Goal: Task Accomplishment & Management: Complete application form

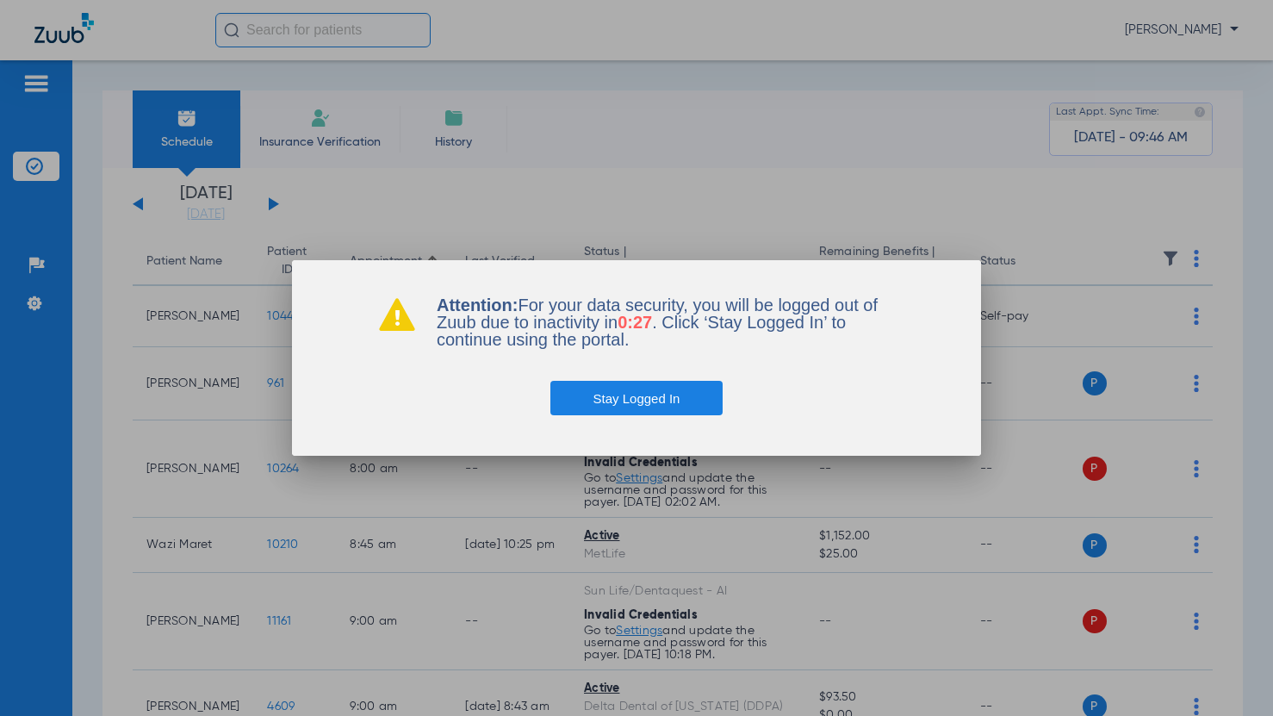
click at [609, 404] on button "Stay Logged In" at bounding box center [636, 398] width 173 height 34
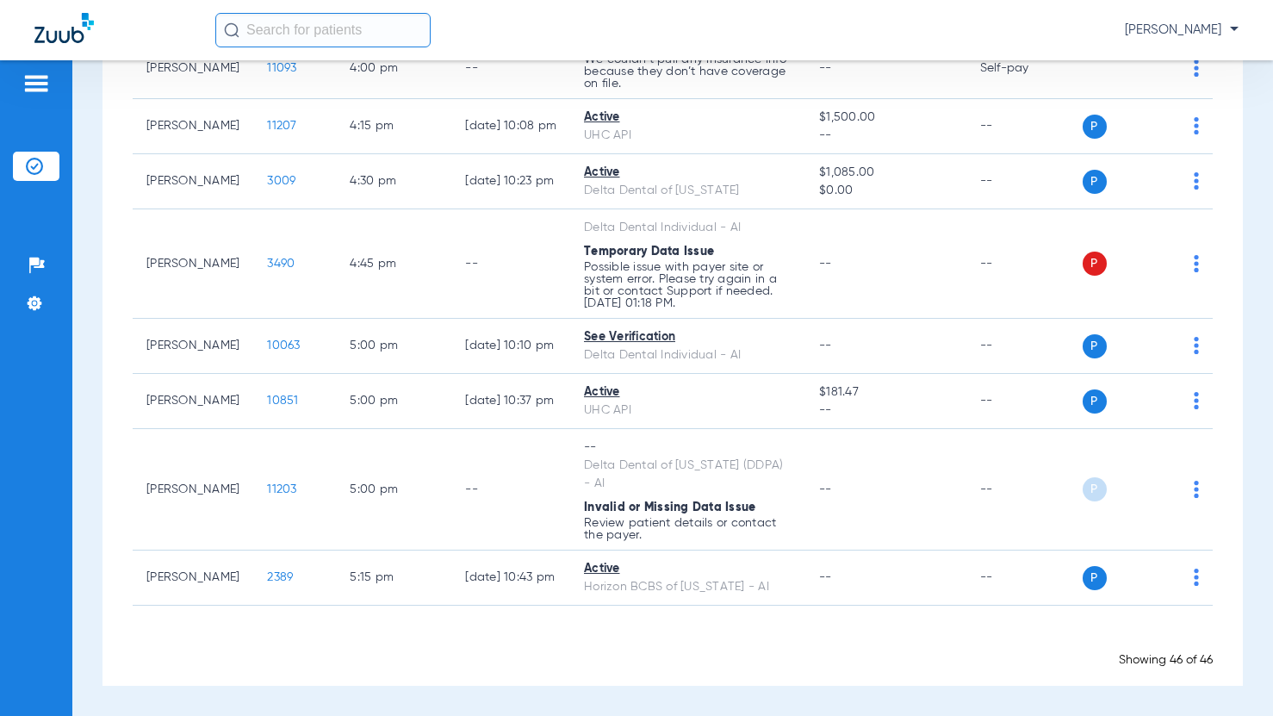
scroll to position [2795, 0]
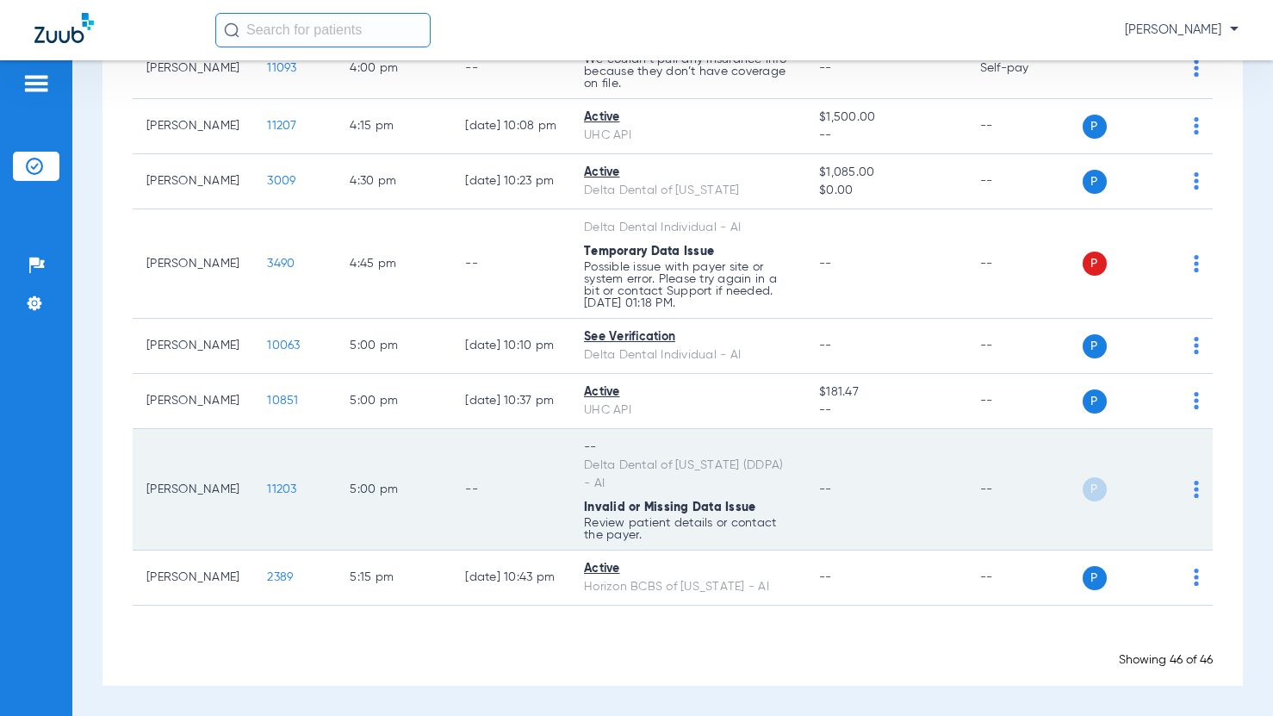
click at [1194, 489] on img at bounding box center [1196, 489] width 5 height 17
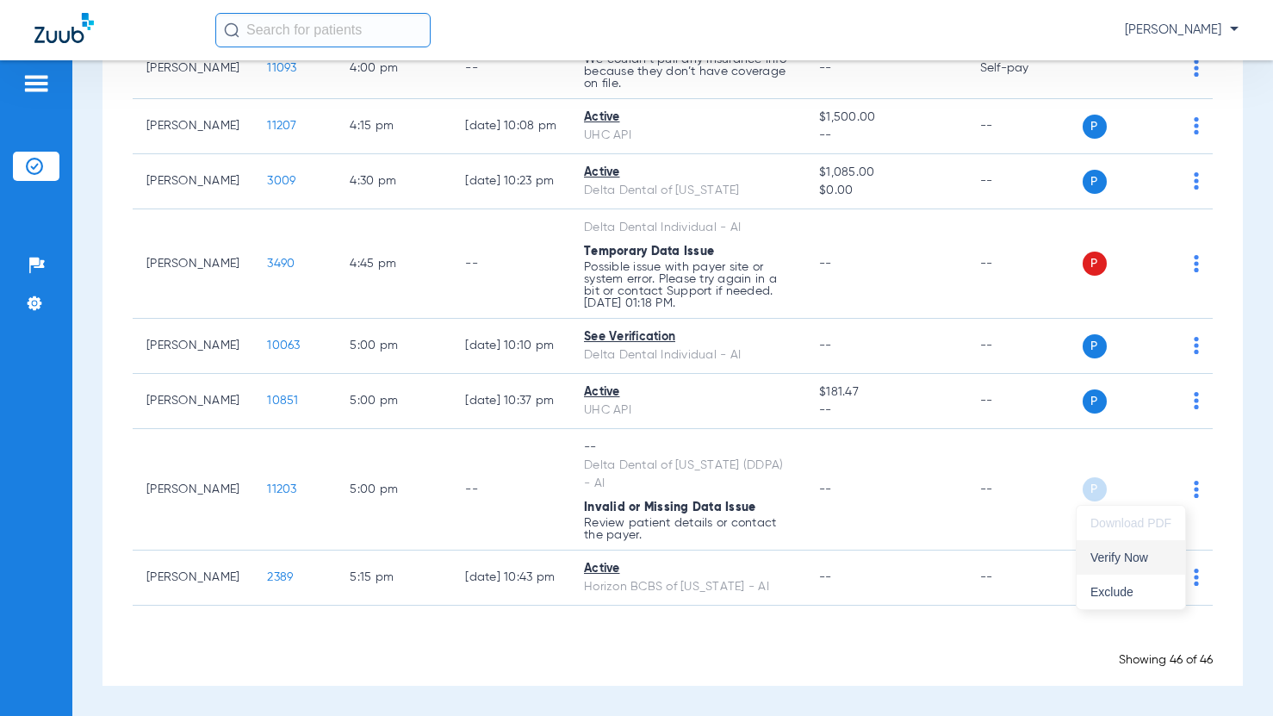
click at [1141, 556] on span "Verify Now" at bounding box center [1131, 557] width 81 height 12
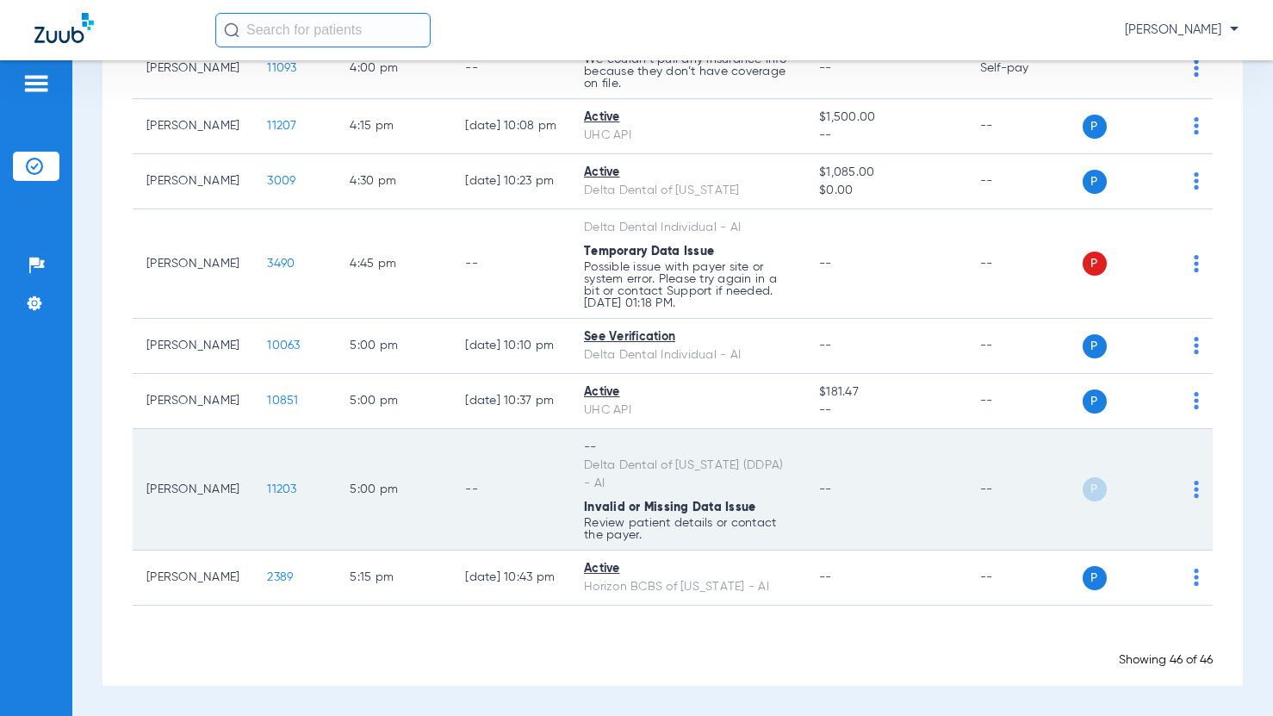
click at [1194, 494] on img at bounding box center [1196, 489] width 5 height 17
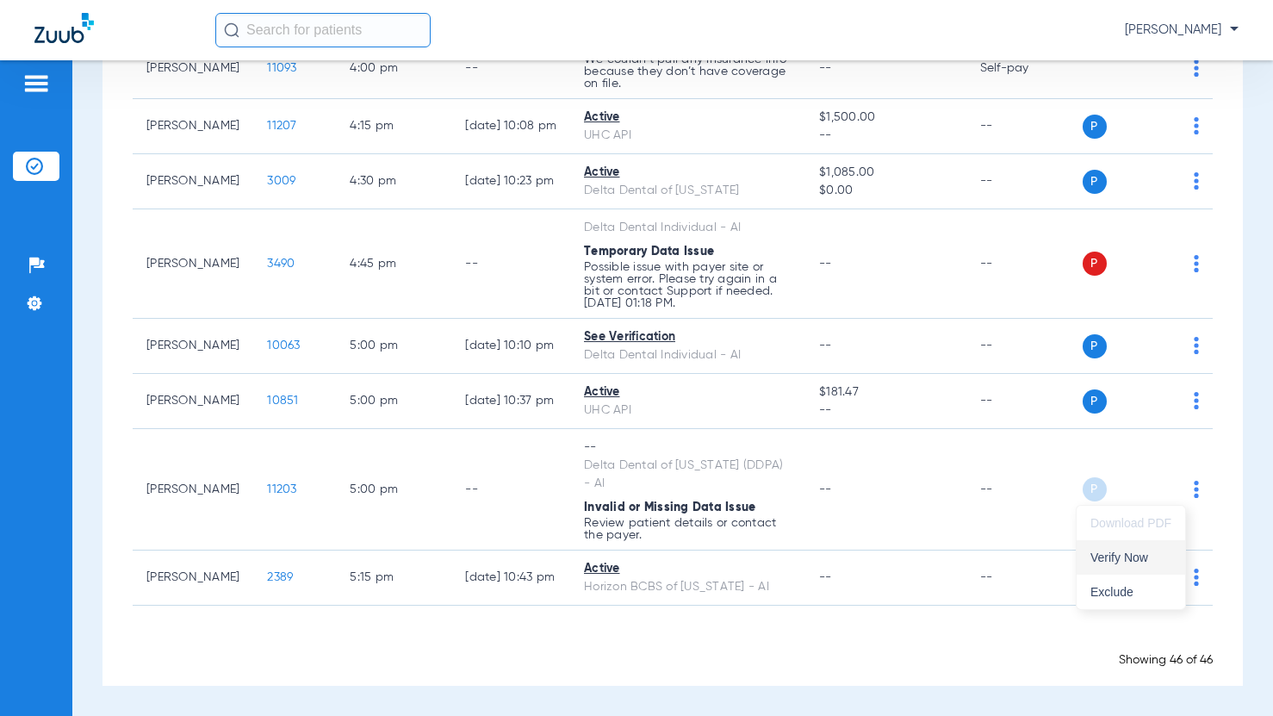
click at [1128, 552] on span "Verify Now" at bounding box center [1131, 557] width 81 height 12
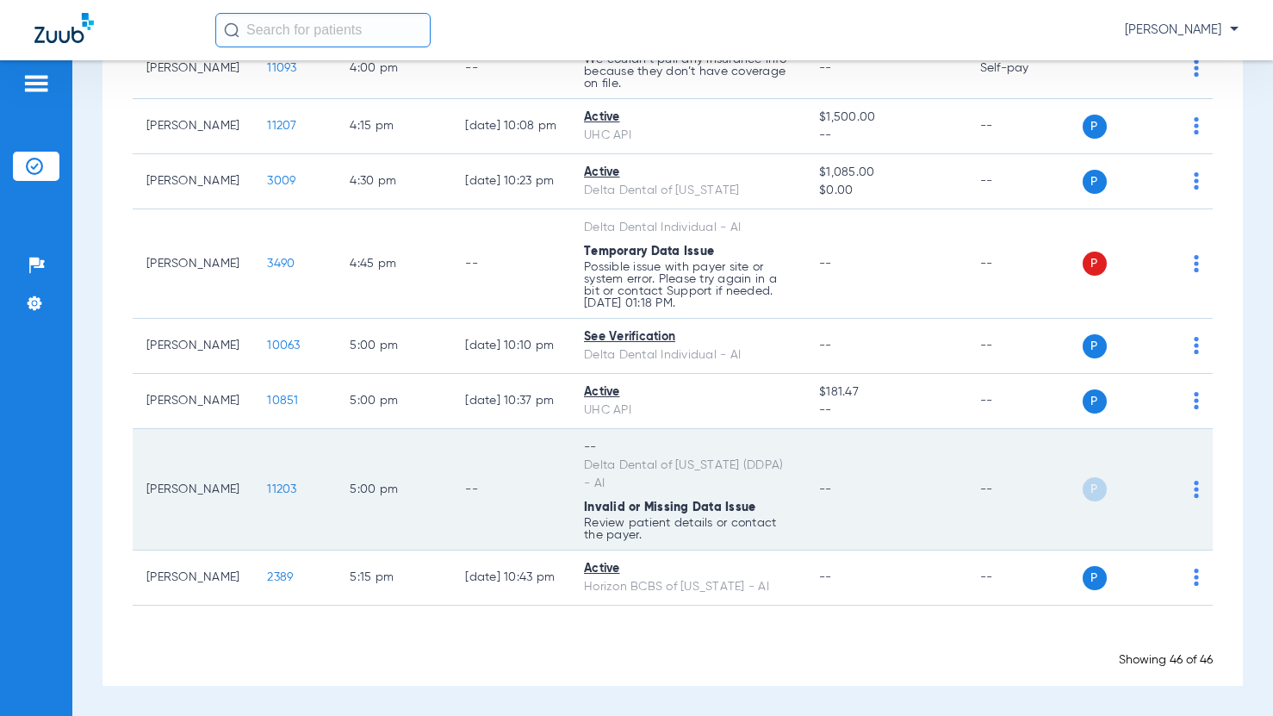
click at [1180, 485] on div "P S" at bounding box center [1141, 489] width 117 height 24
click at [1187, 488] on td "P S" at bounding box center [1148, 489] width 131 height 121
click at [1194, 488] on img at bounding box center [1196, 489] width 5 height 17
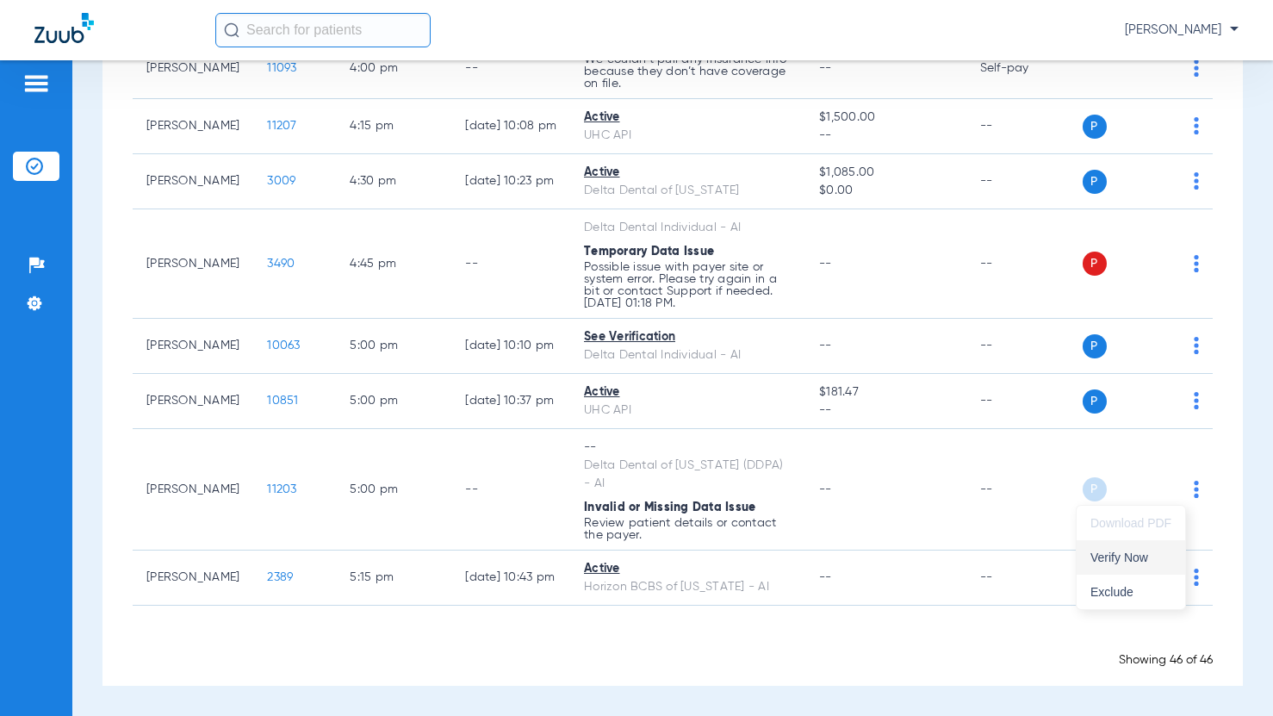
click at [1135, 552] on span "Verify Now" at bounding box center [1131, 557] width 81 height 12
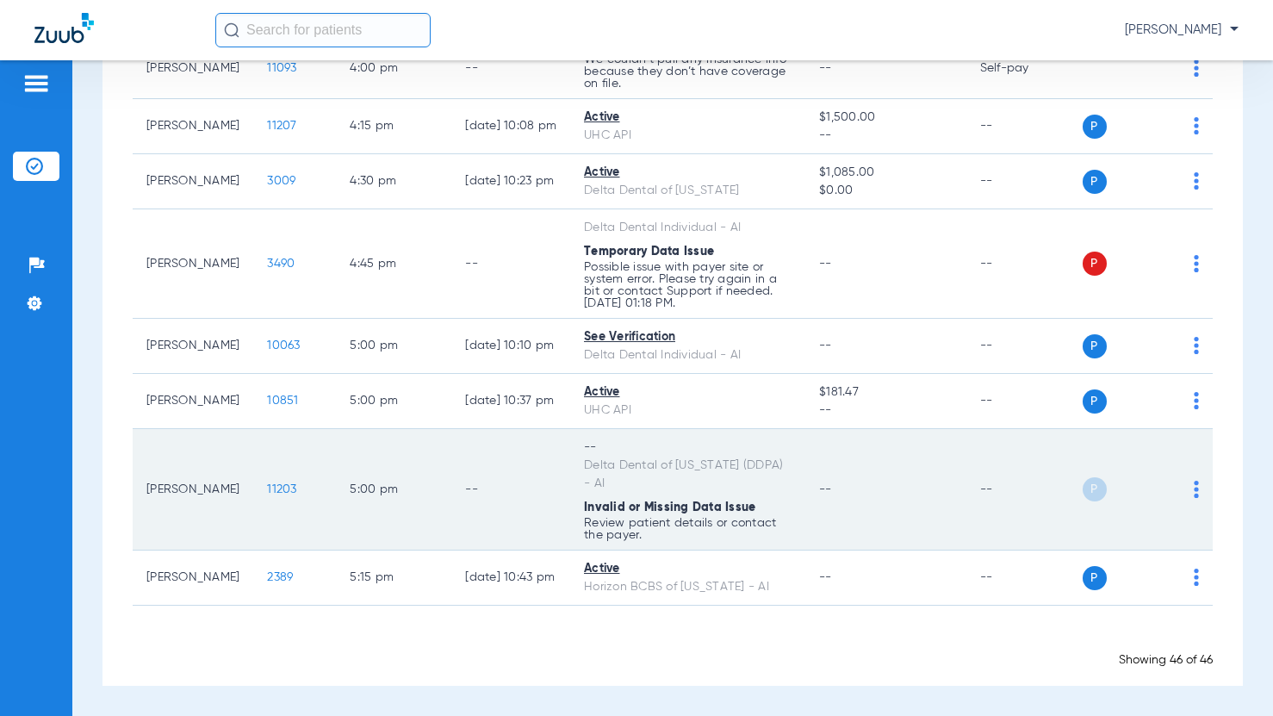
click at [1194, 494] on img at bounding box center [1196, 489] width 5 height 17
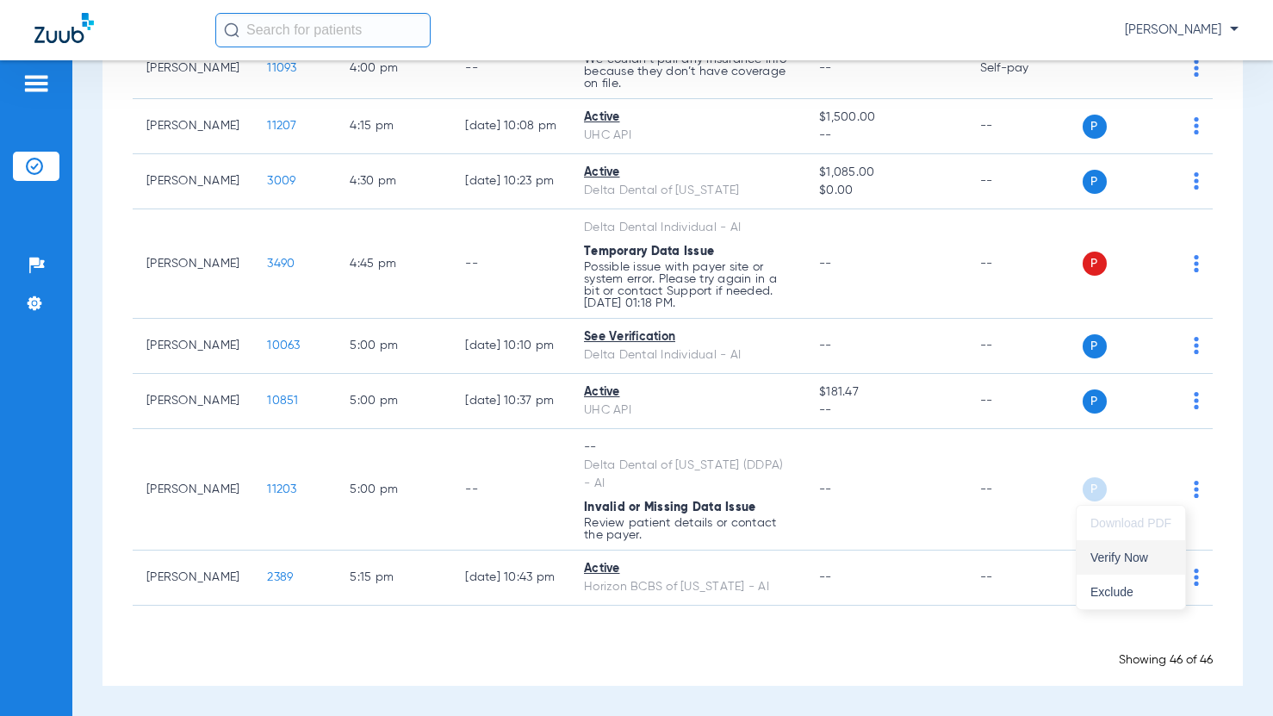
click at [1145, 553] on span "Verify Now" at bounding box center [1131, 557] width 81 height 12
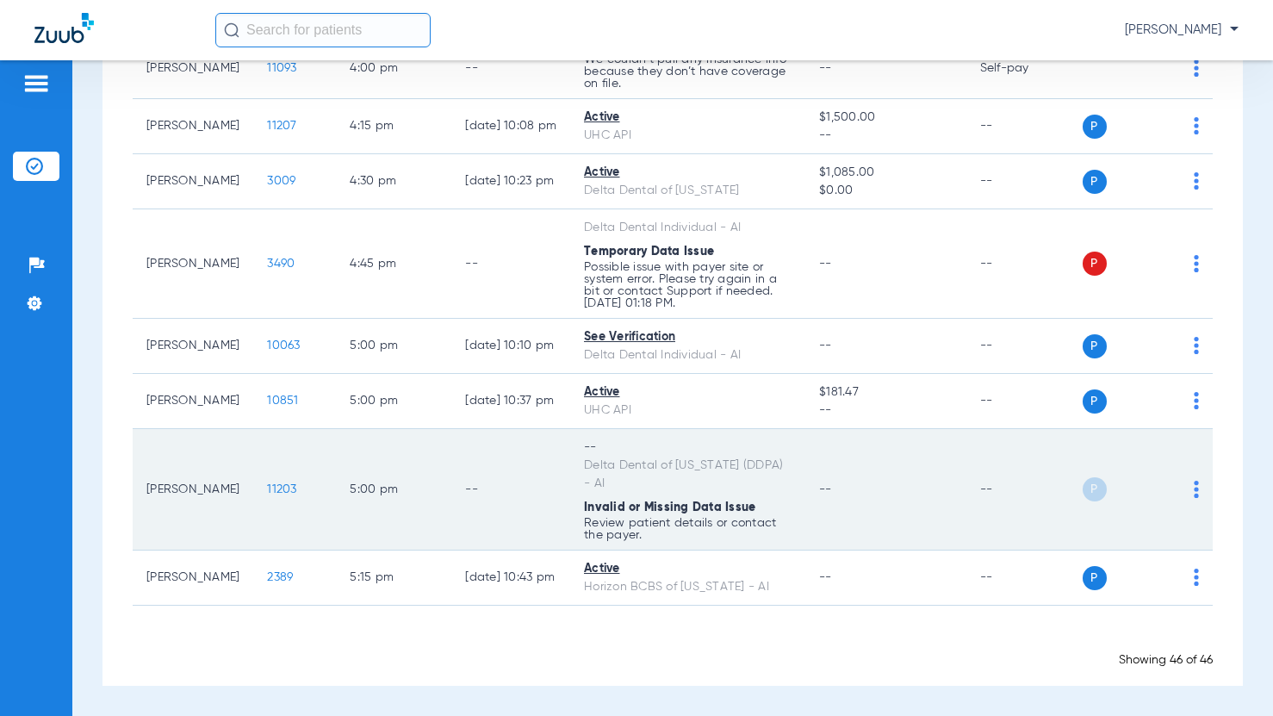
click at [275, 486] on span "11203" at bounding box center [281, 489] width 29 height 12
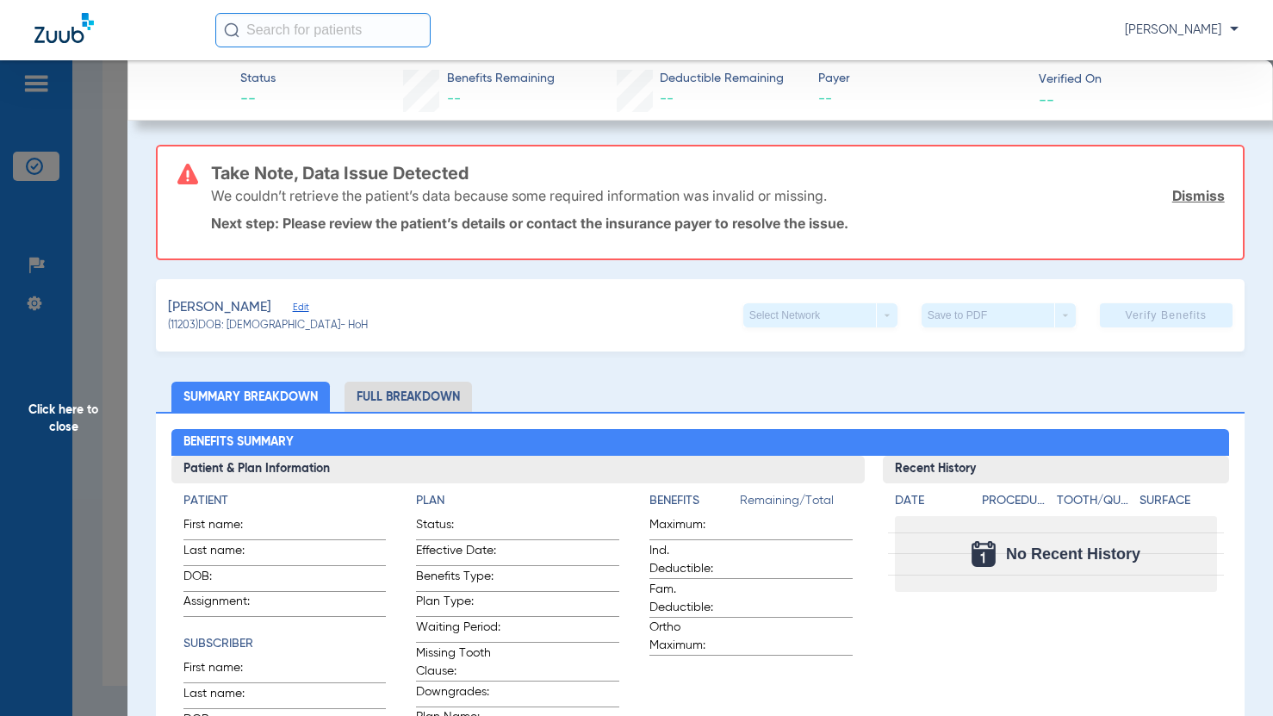
click at [293, 306] on span "Edit" at bounding box center [301, 310] width 16 height 16
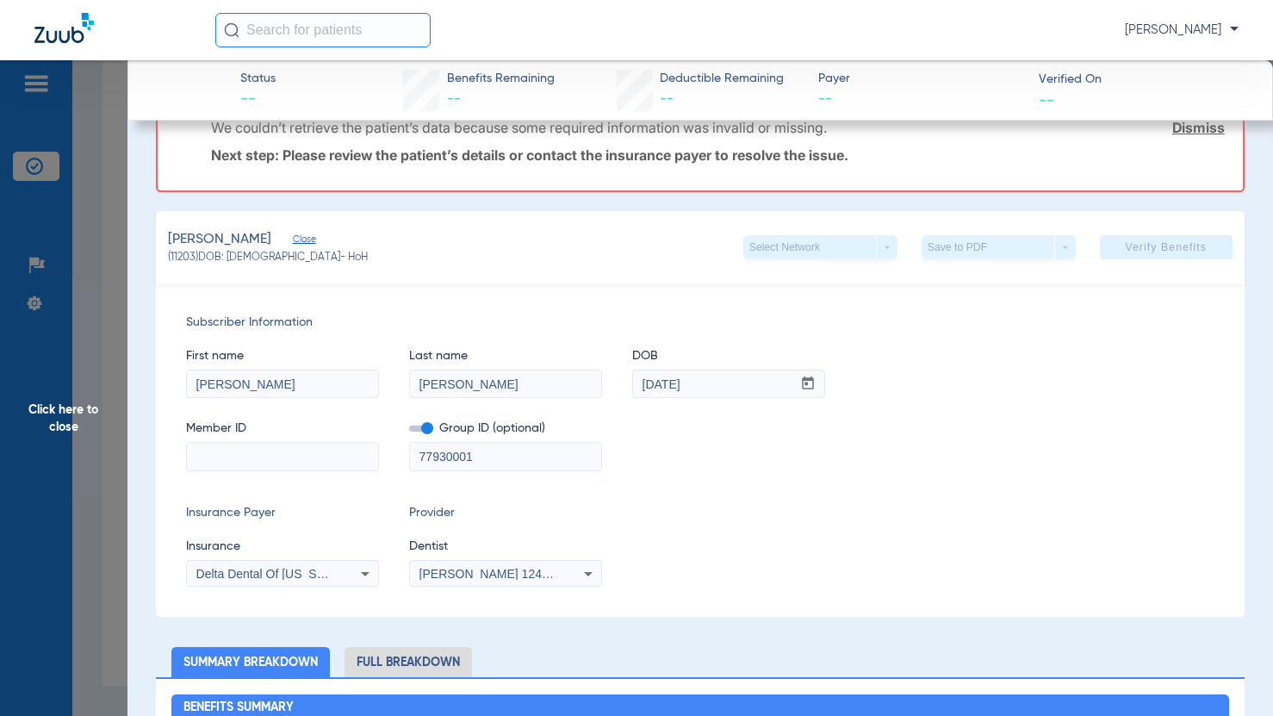
scroll to position [86, 0]
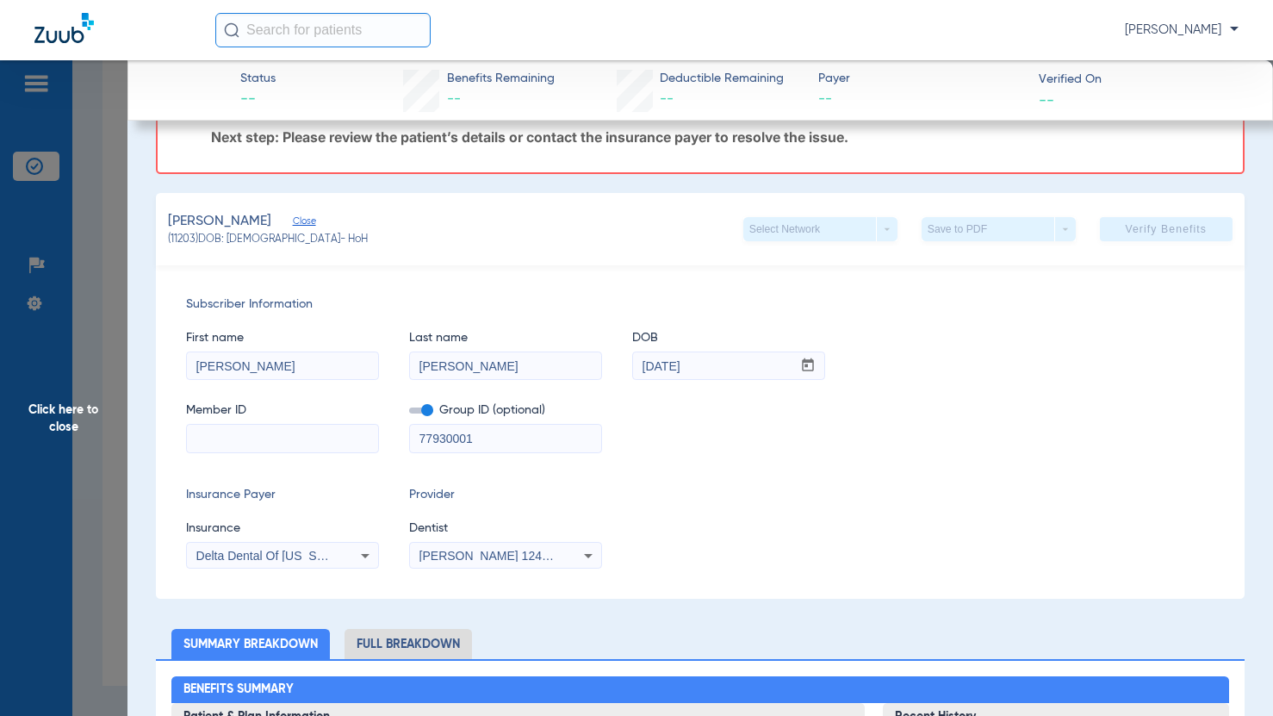
click at [270, 445] on input at bounding box center [282, 439] width 191 height 28
paste input "9144653962"
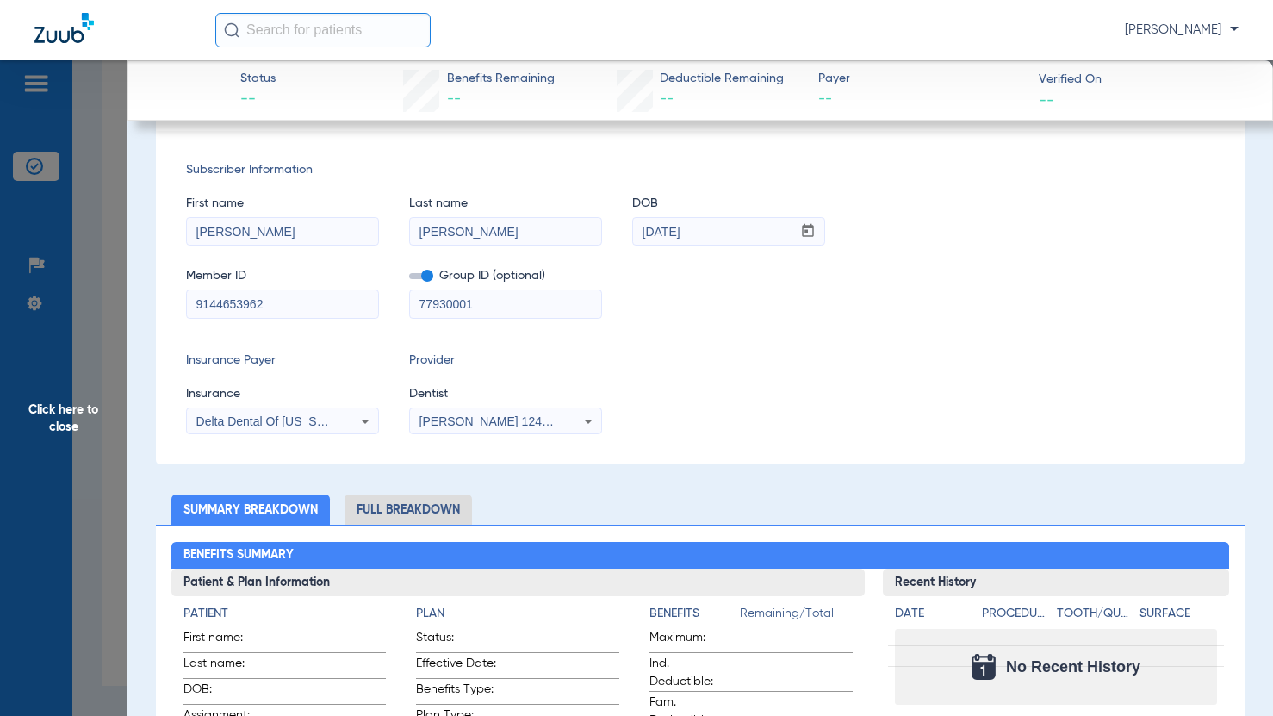
type input "9144653962"
click at [572, 421] on div "[PERSON_NAME] 1245451368" at bounding box center [505, 421] width 191 height 21
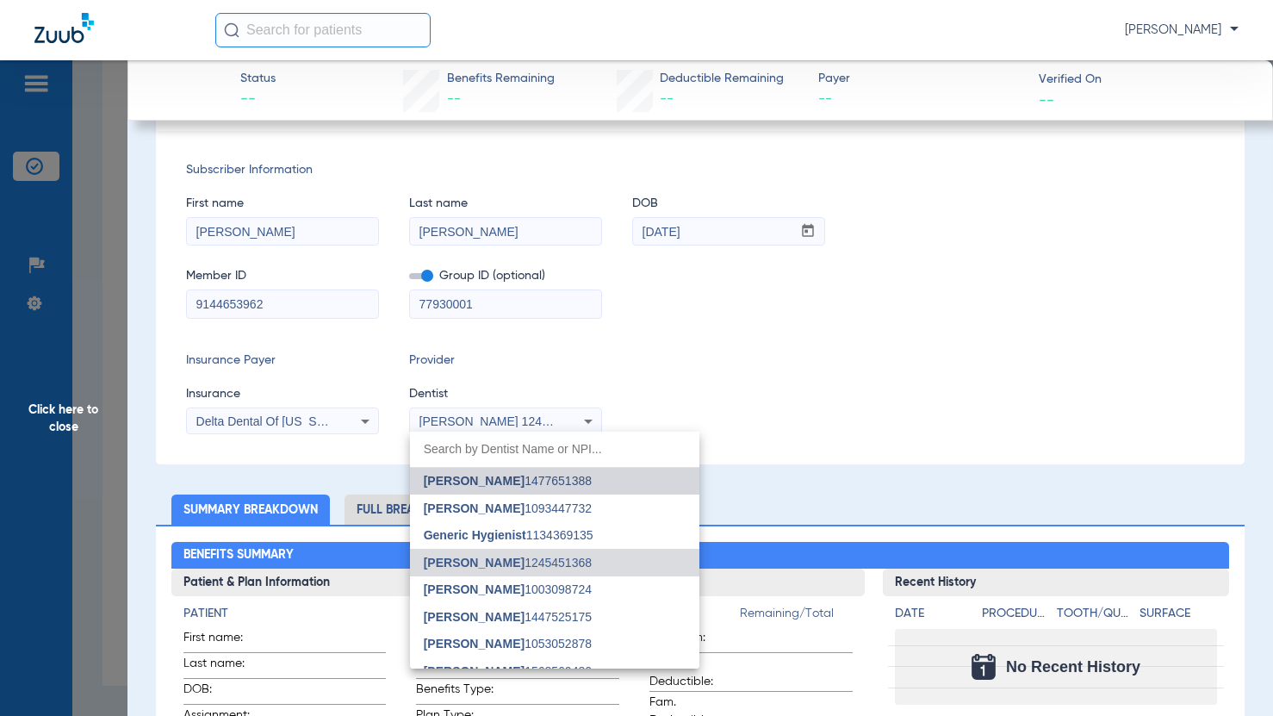
click at [560, 480] on span "[PERSON_NAME] 1477651388" at bounding box center [508, 481] width 168 height 12
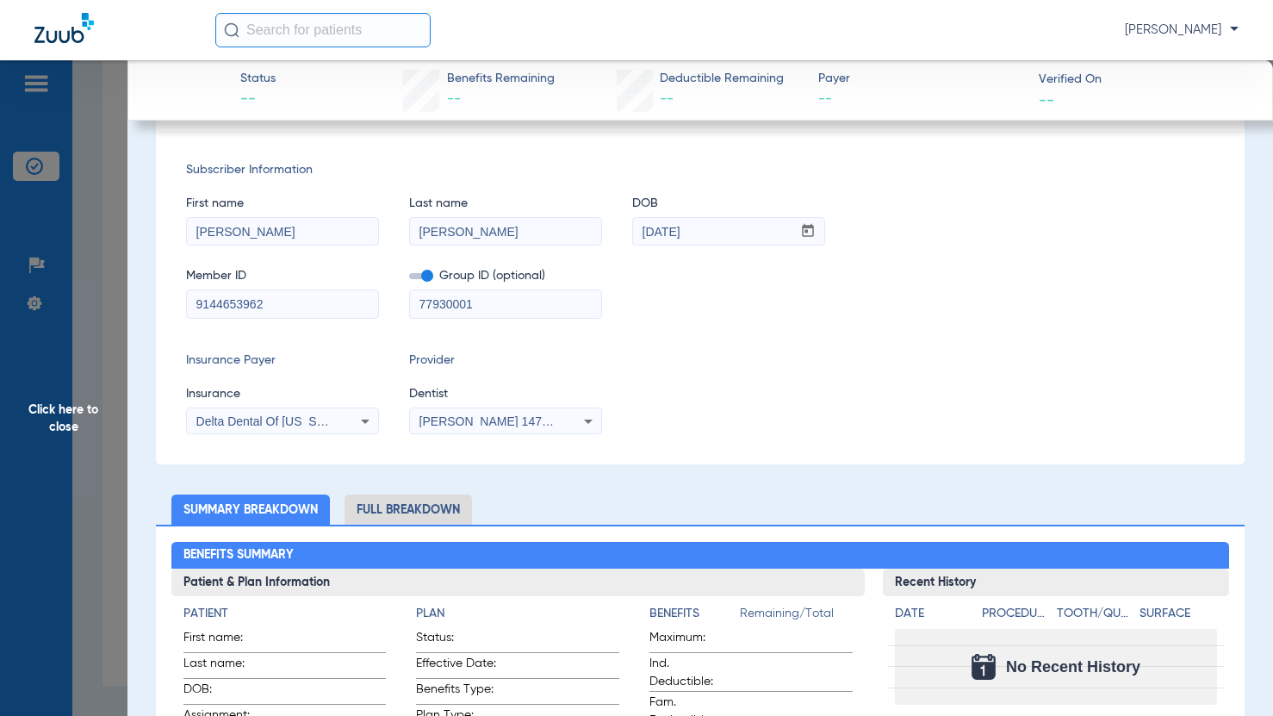
click at [1095, 216] on div "First name [PERSON_NAME] Last name [PERSON_NAME] DOB mm / dd / yyyy [DATE]" at bounding box center [700, 212] width 1029 height 66
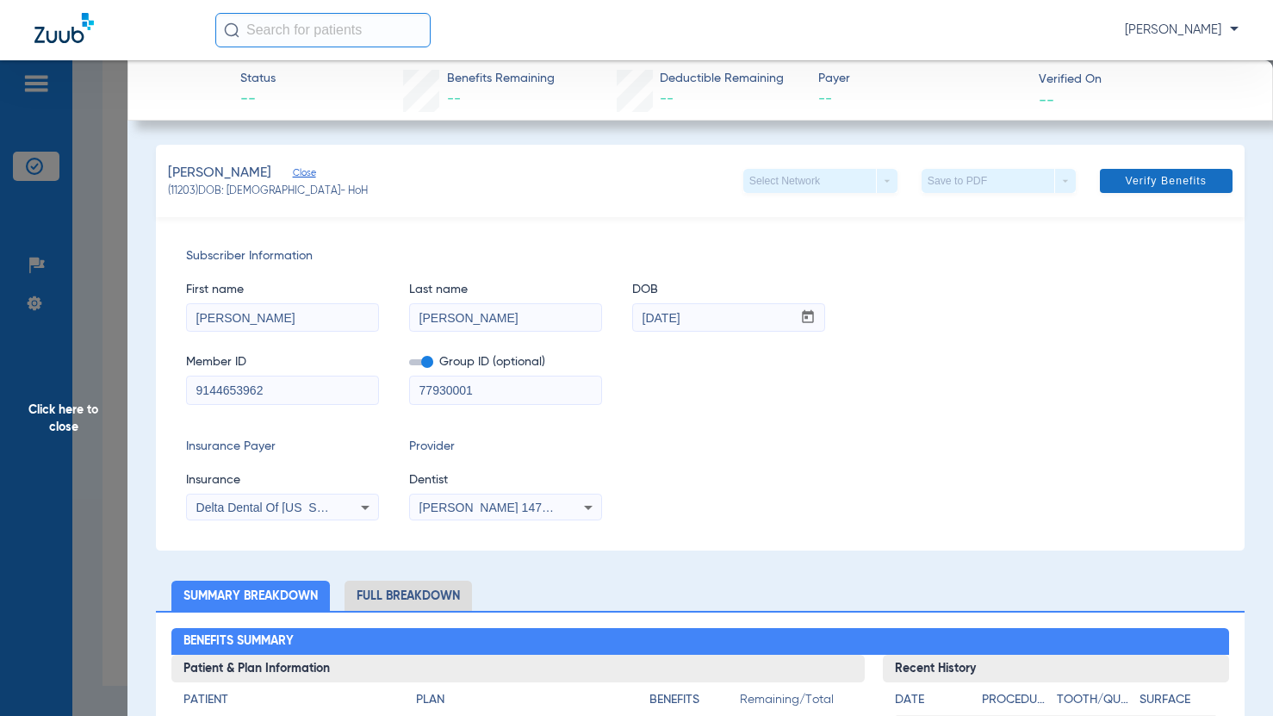
click at [1162, 190] on span at bounding box center [1166, 180] width 133 height 41
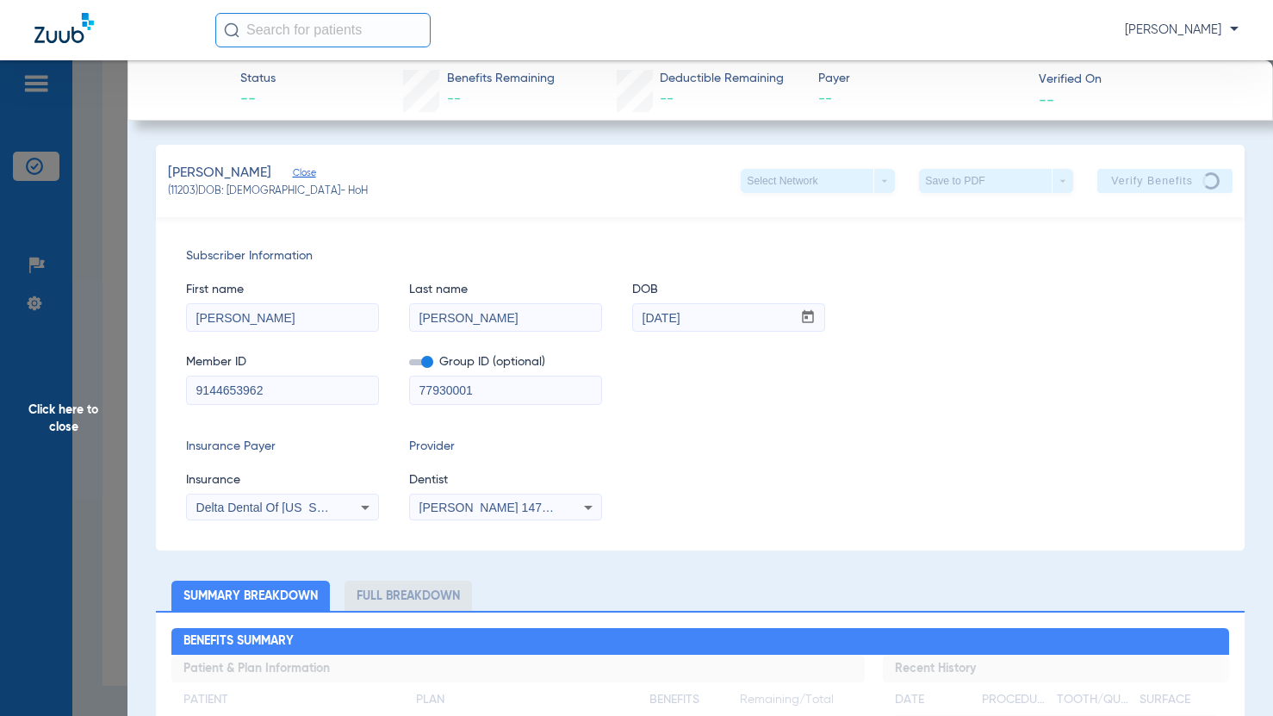
click at [58, 423] on span "Click here to close" at bounding box center [63, 418] width 127 height 716
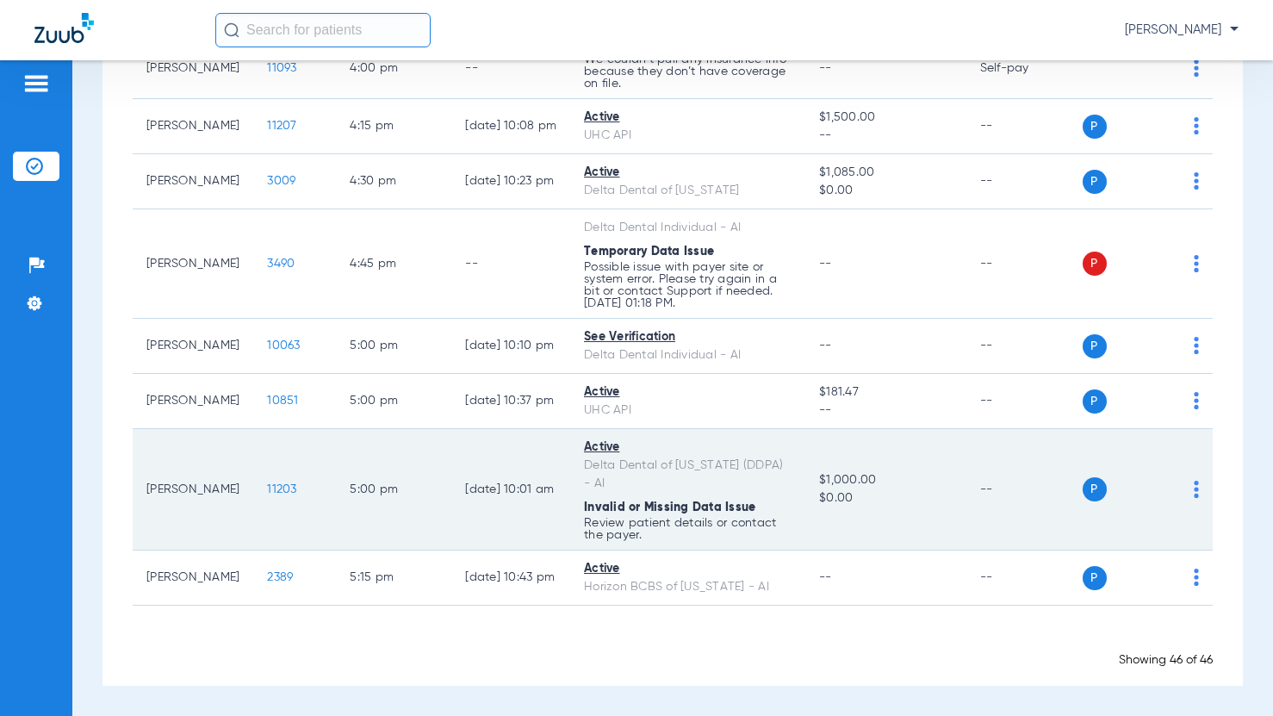
click at [594, 490] on div "Delta Dental of [US_STATE] (DDPA) - AI" at bounding box center [688, 475] width 208 height 36
click at [267, 487] on span "11203" at bounding box center [281, 489] width 29 height 12
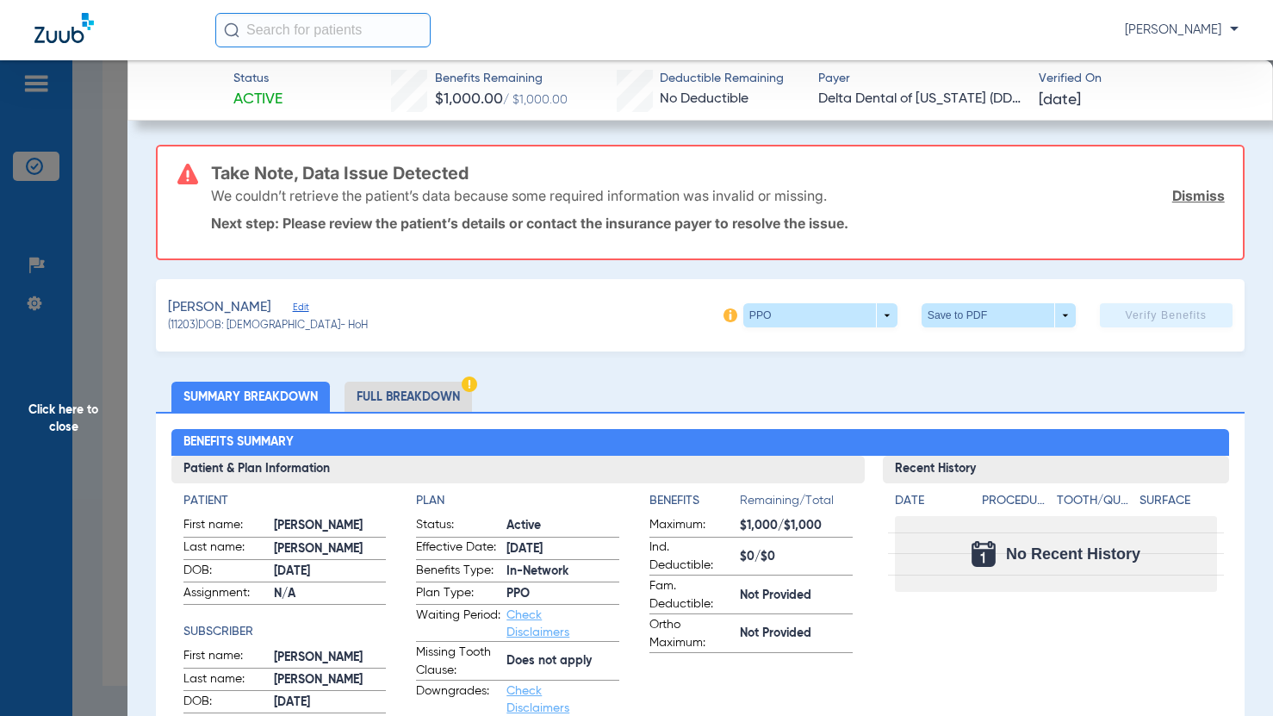
click at [393, 390] on li "Full Breakdown" at bounding box center [408, 397] width 127 height 30
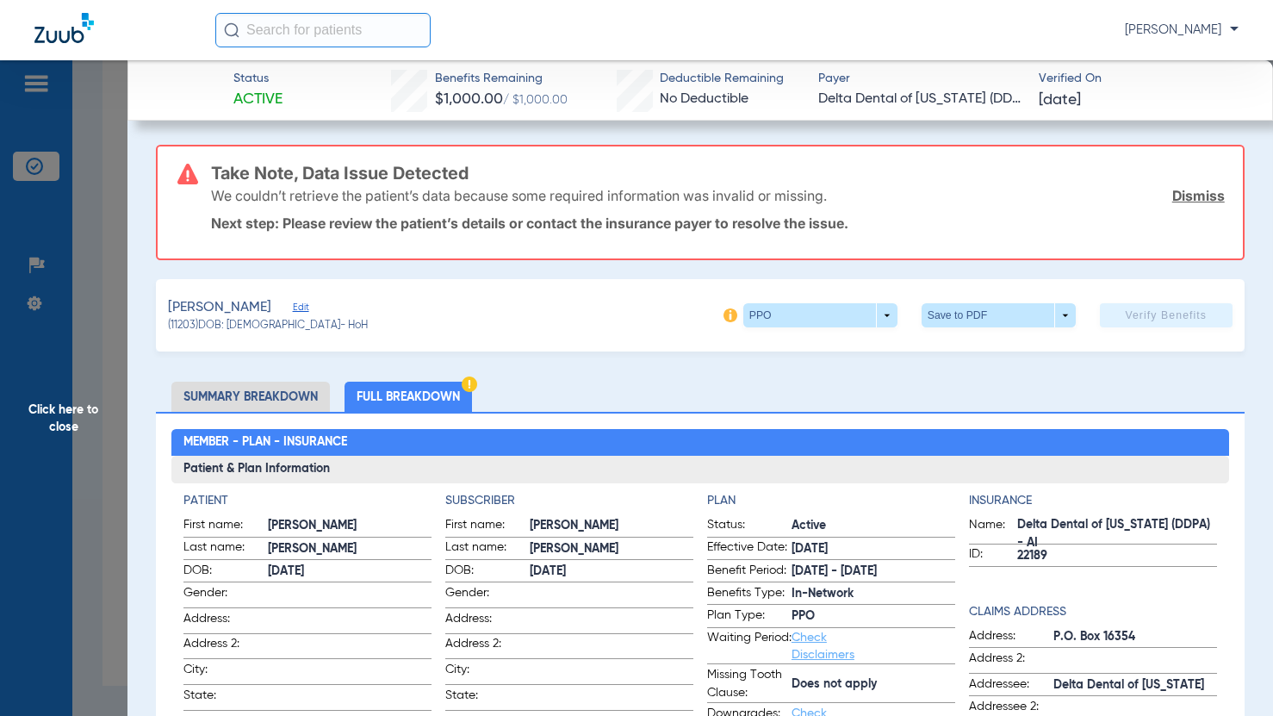
click at [65, 407] on span "Click here to close" at bounding box center [63, 418] width 127 height 716
